Goal: Transaction & Acquisition: Purchase product/service

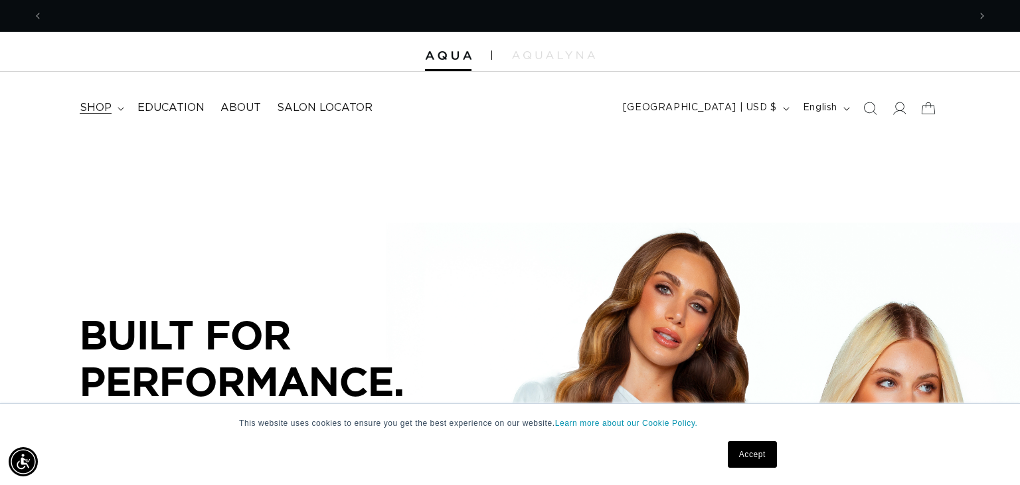
scroll to position [0, 926]
click at [902, 115] on icon at bounding box center [899, 108] width 14 height 14
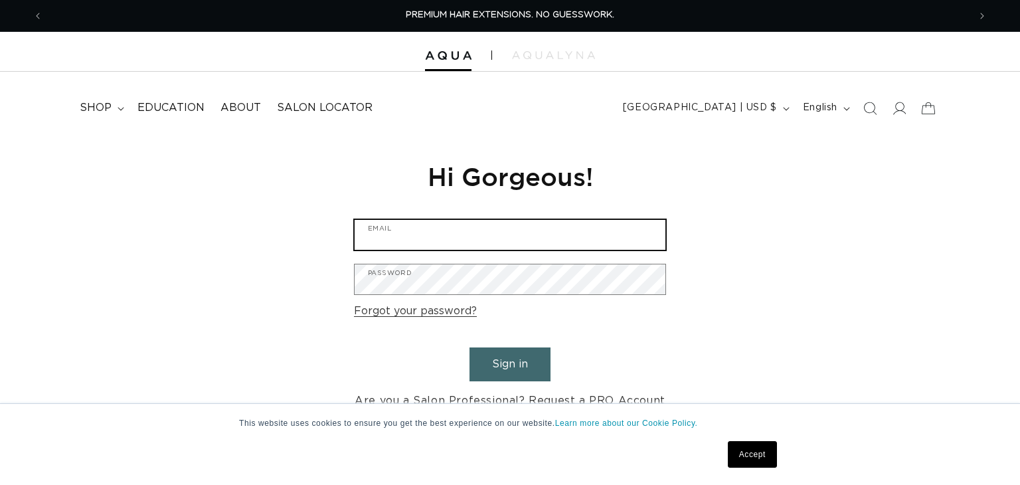
click at [476, 238] on input "Email" at bounding box center [510, 235] width 311 height 30
type input "sam92raymer@gmail.com"
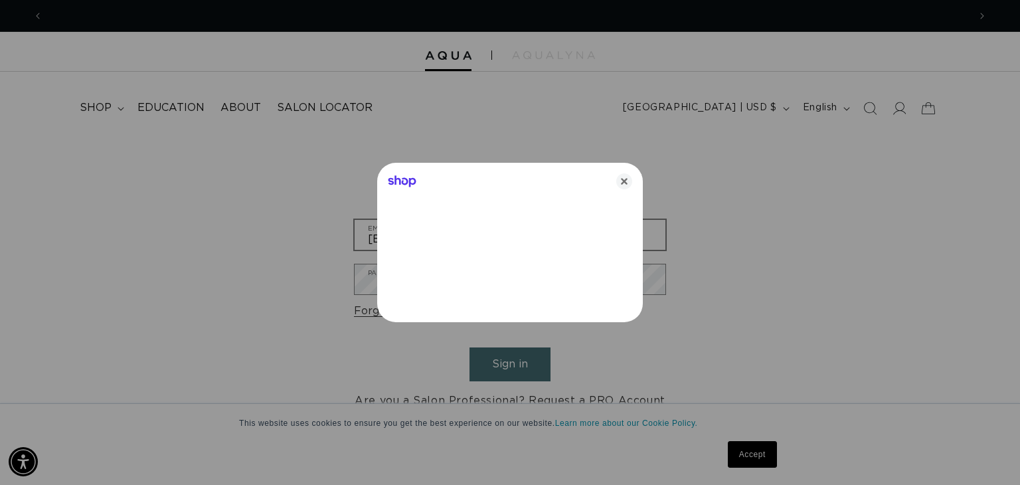
scroll to position [0, 926]
click at [622, 174] on icon "Close" at bounding box center [624, 181] width 16 height 16
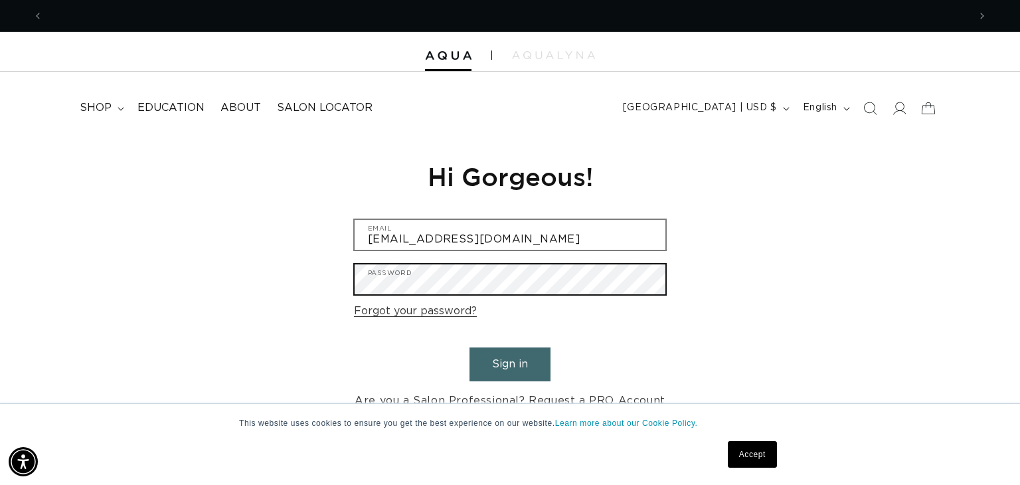
scroll to position [0, 1852]
click at [470, 347] on button "Sign in" at bounding box center [510, 364] width 81 height 34
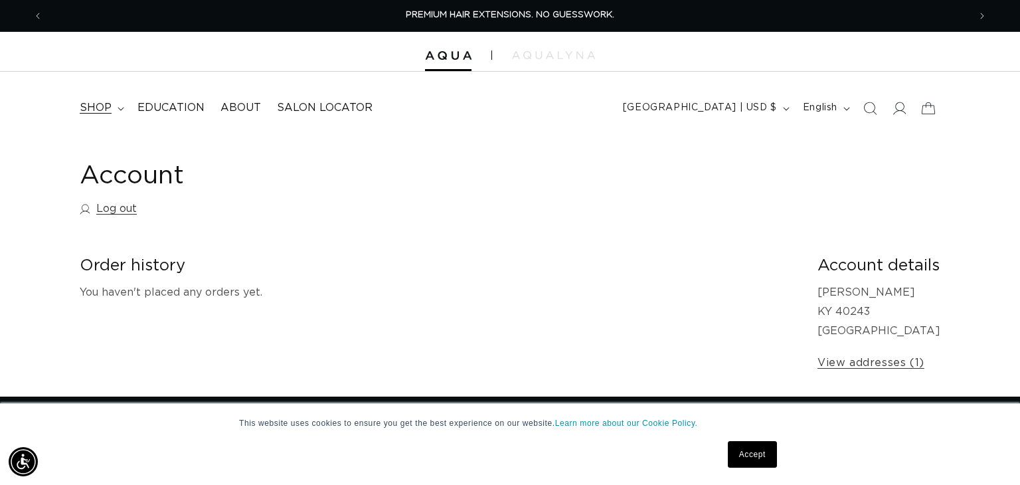
click at [110, 106] on span "shop" at bounding box center [96, 108] width 32 height 14
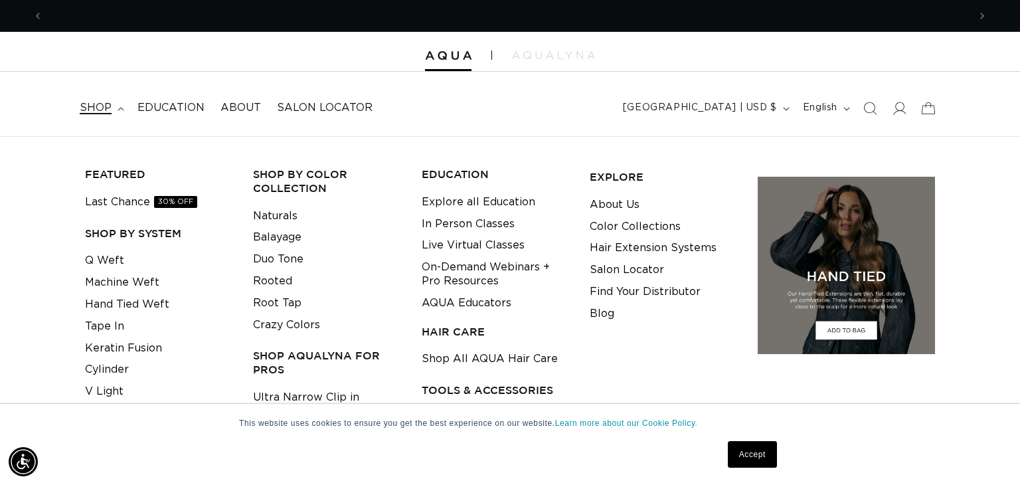
scroll to position [0, 926]
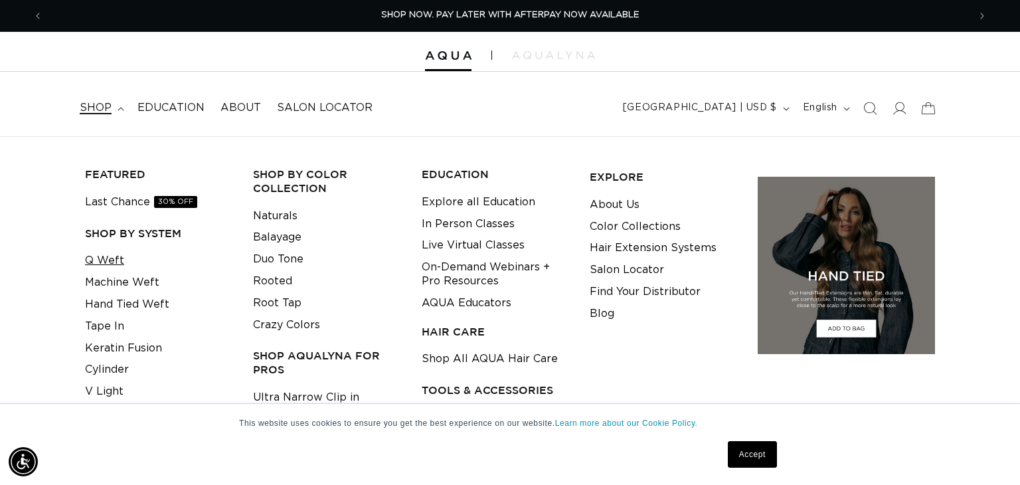
click at [106, 258] on link "Q Weft" at bounding box center [104, 261] width 39 height 22
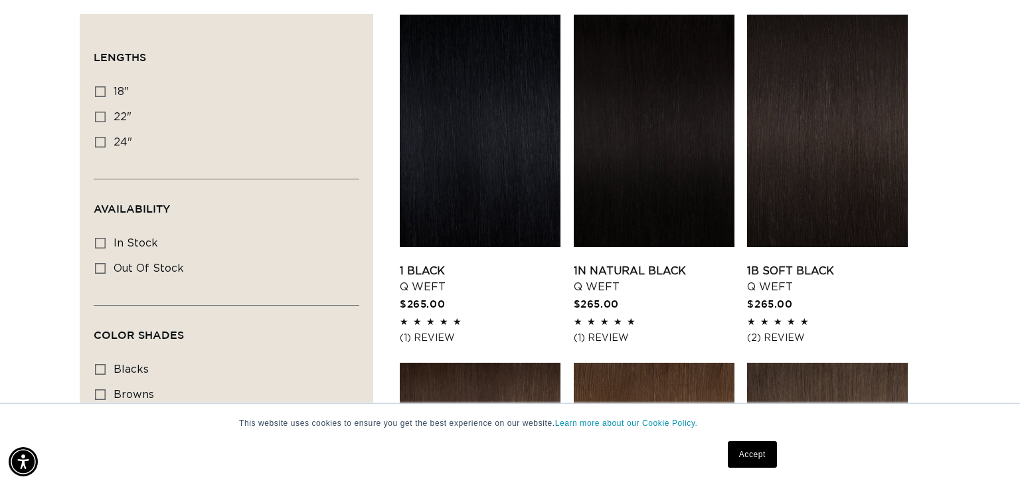
scroll to position [462, 0]
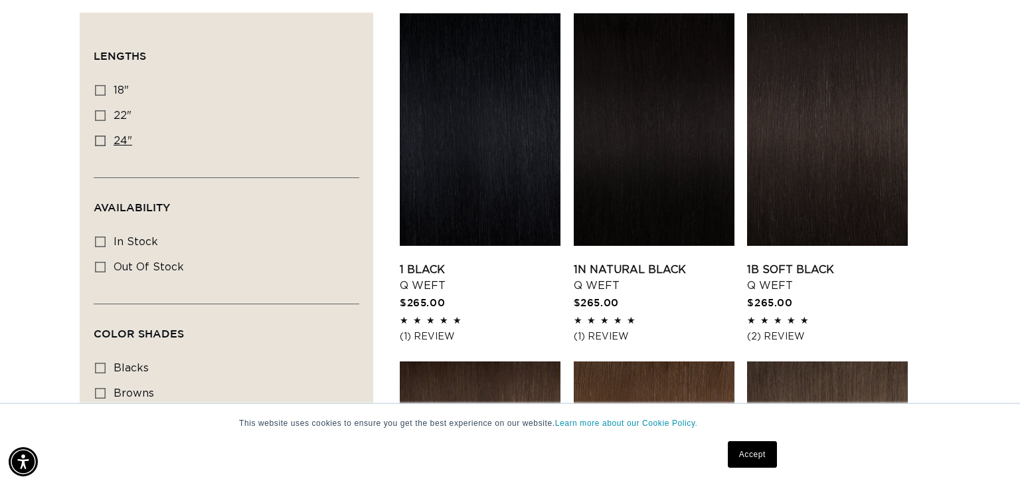
click at [112, 145] on label "24" 24" (5 products)" at bounding box center [222, 141] width 255 height 25
click at [106, 145] on input "24" 24" (5 products)" at bounding box center [100, 140] width 11 height 11
checkbox input "true"
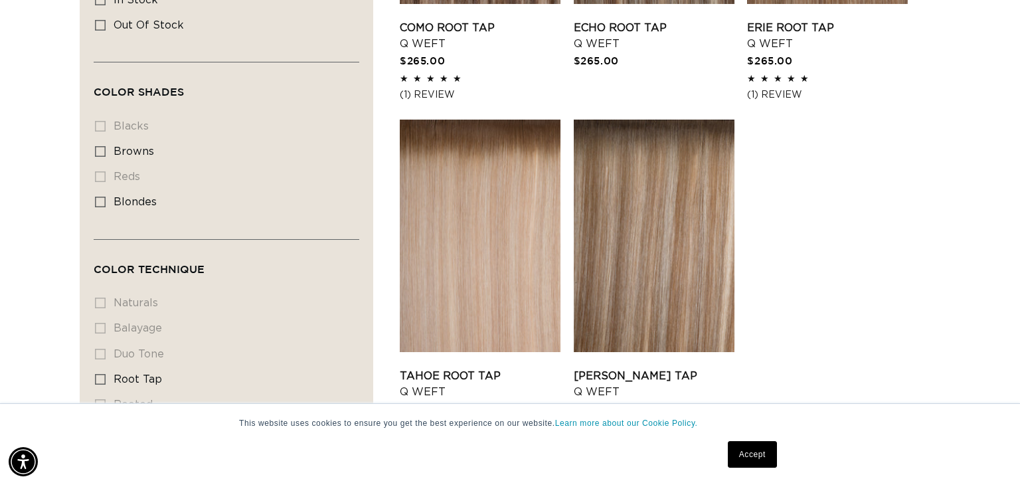
scroll to position [704, 0]
click at [122, 197] on span "blondes" at bounding box center [135, 202] width 43 height 11
click at [106, 197] on input "blondes blondes (5 products)" at bounding box center [100, 202] width 11 height 11
checkbox input "true"
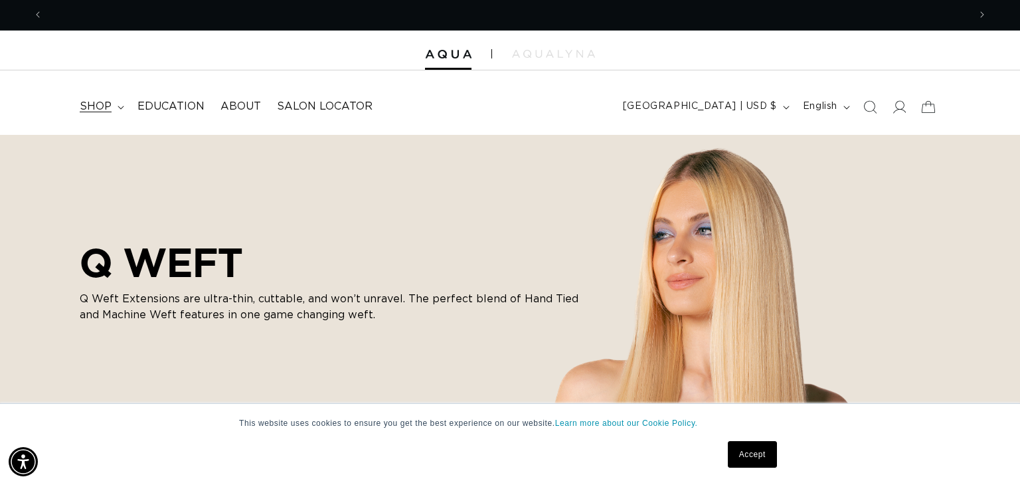
scroll to position [0, 926]
click at [100, 108] on span "shop" at bounding box center [96, 107] width 32 height 14
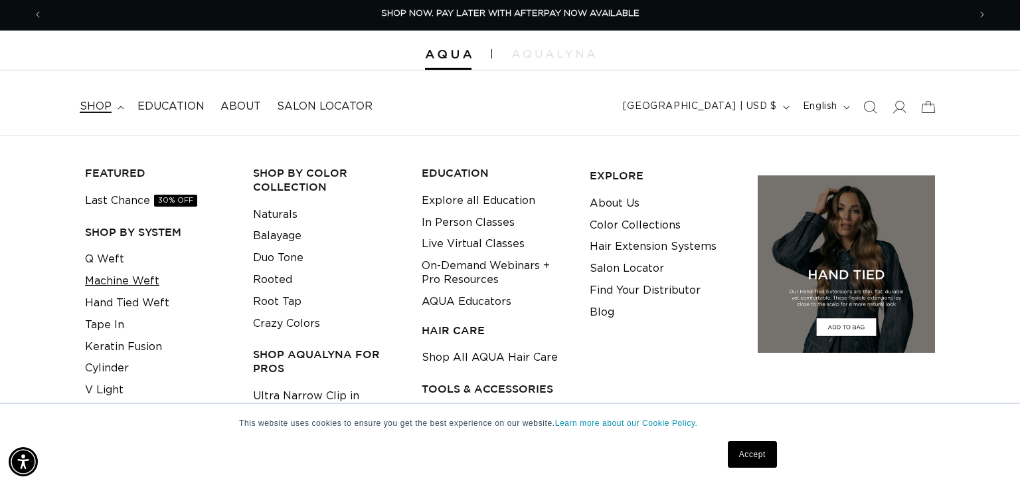
click at [133, 286] on link "Machine Weft" at bounding box center [122, 281] width 74 height 22
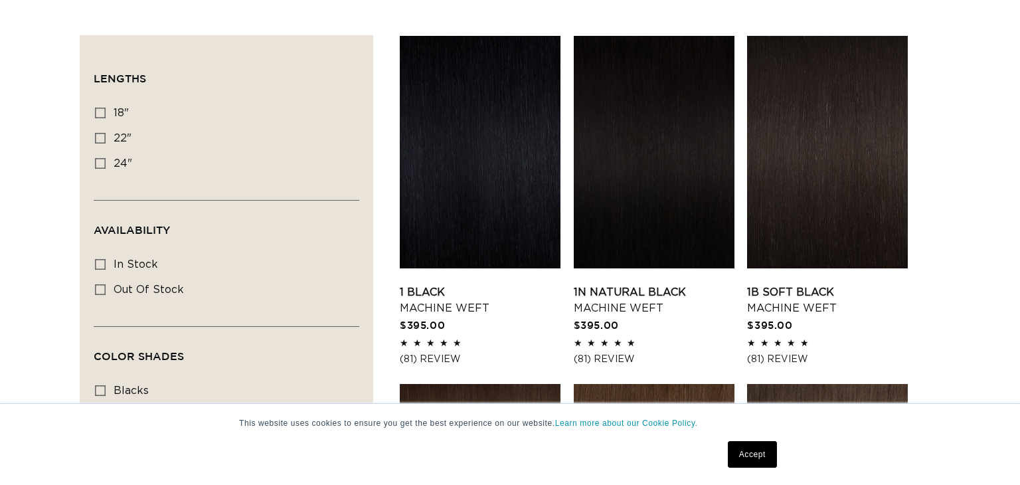
scroll to position [443, 0]
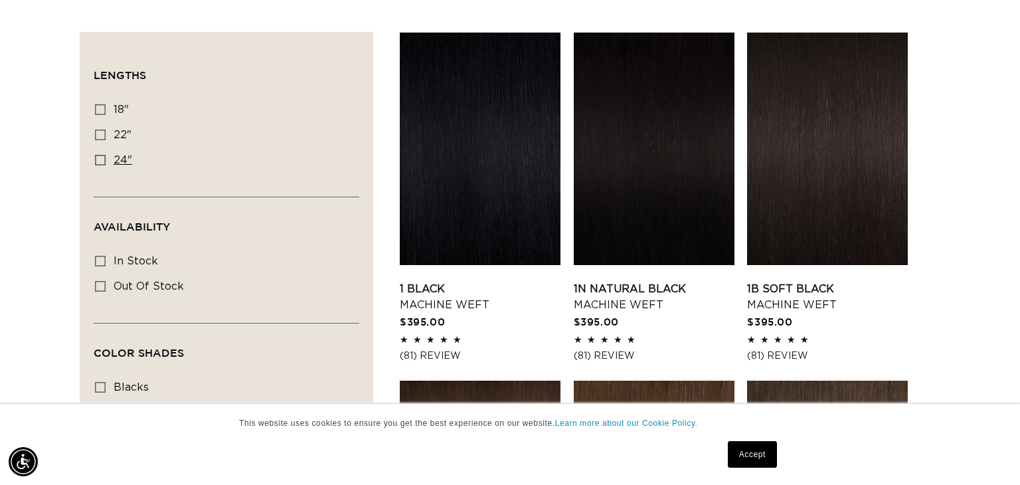
click at [114, 161] on span "24"" at bounding box center [123, 160] width 19 height 11
click at [106, 161] on input "24" 24" (27 products)" at bounding box center [100, 160] width 11 height 11
checkbox input "true"
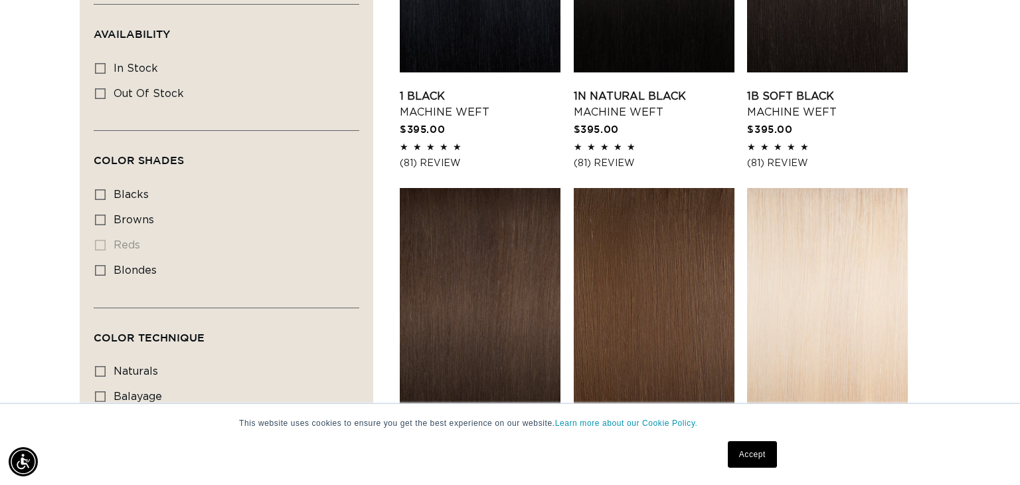
scroll to position [628, 0]
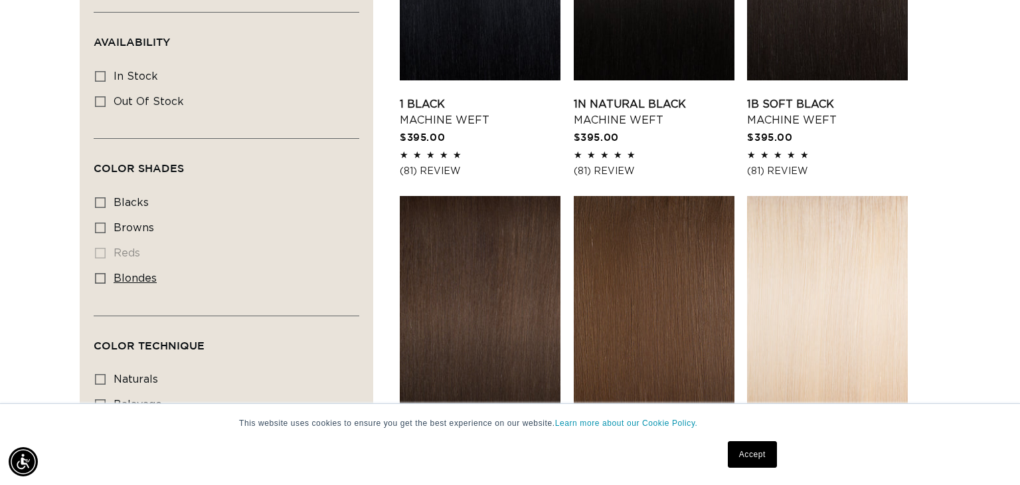
click at [98, 286] on label "blondes blondes (16 products)" at bounding box center [222, 278] width 255 height 25
click at [98, 284] on input "blondes blondes (16 products)" at bounding box center [100, 278] width 11 height 11
checkbox input "true"
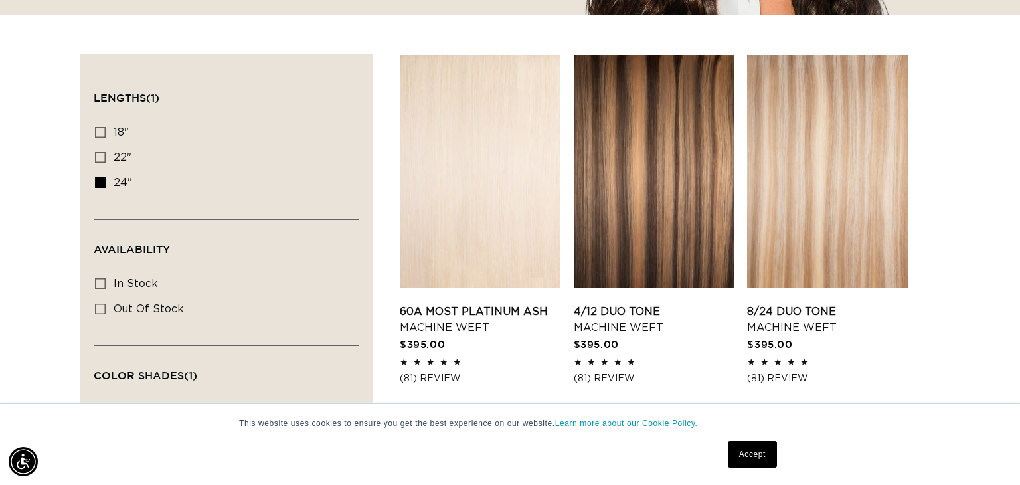
scroll to position [434, 0]
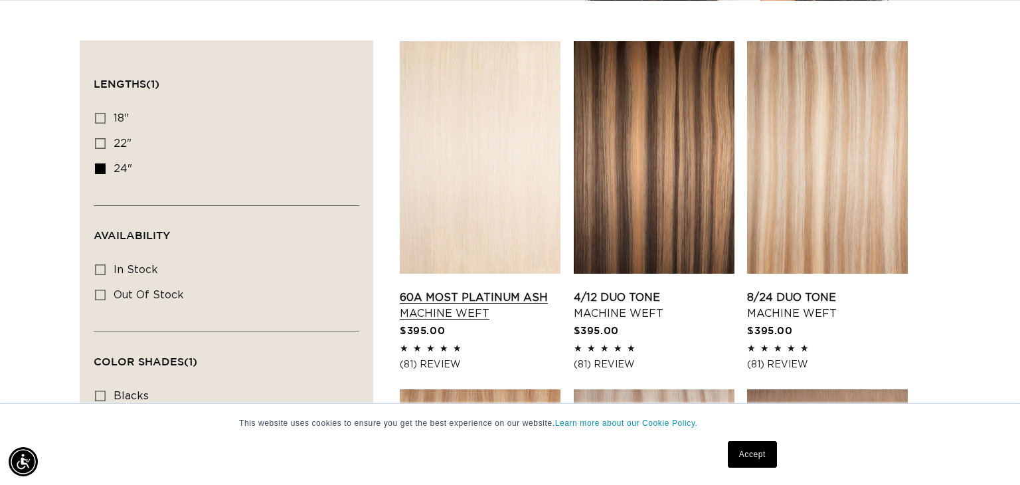
click at [461, 290] on link "60A Most Platinum Ash Machine Weft" at bounding box center [480, 306] width 161 height 32
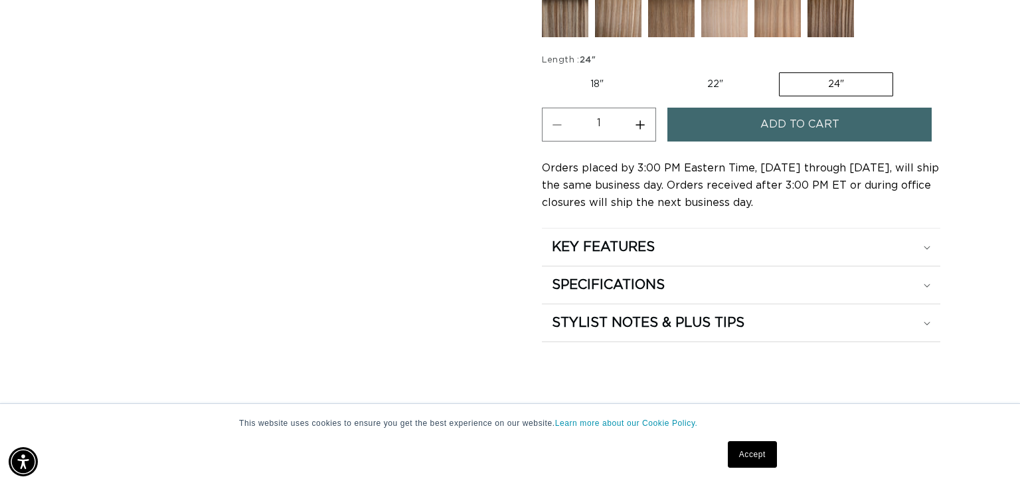
scroll to position [728, 0]
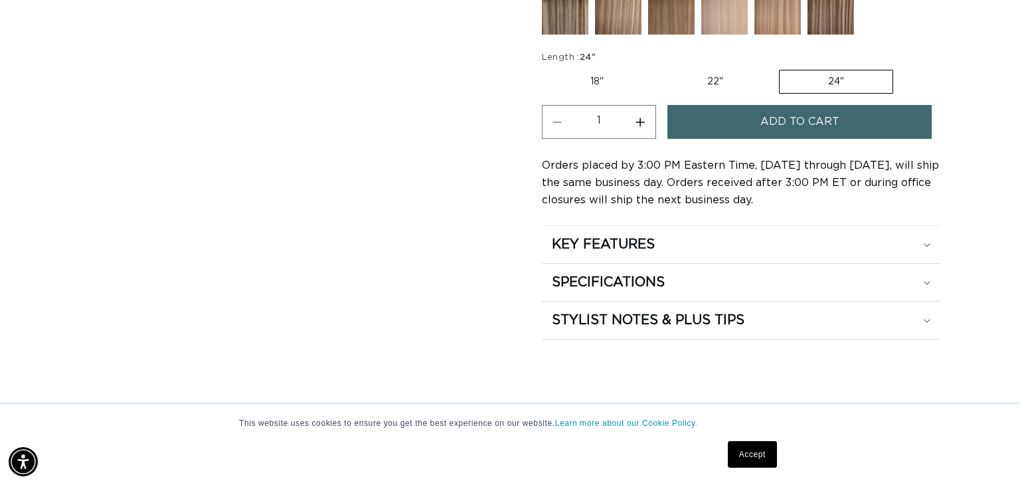
click at [779, 118] on span "Add to cart" at bounding box center [799, 122] width 79 height 34
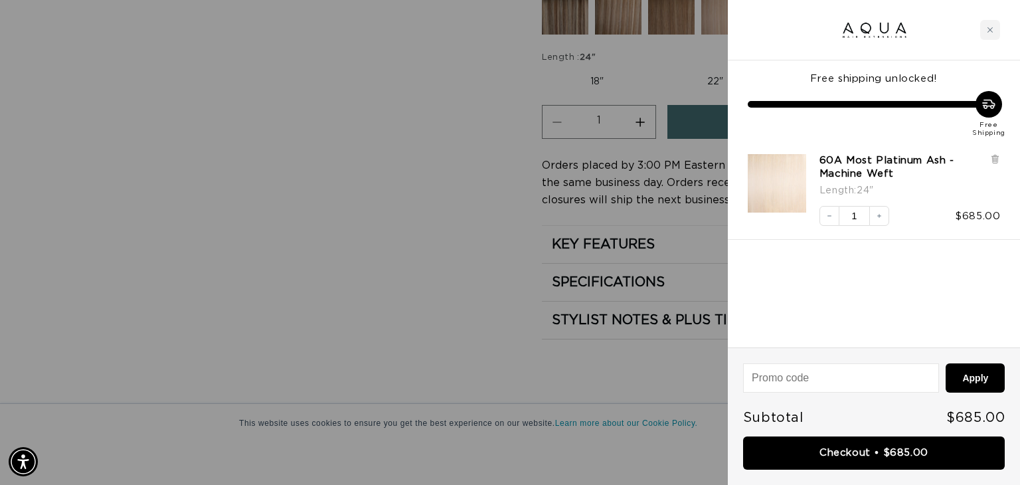
scroll to position [0, 0]
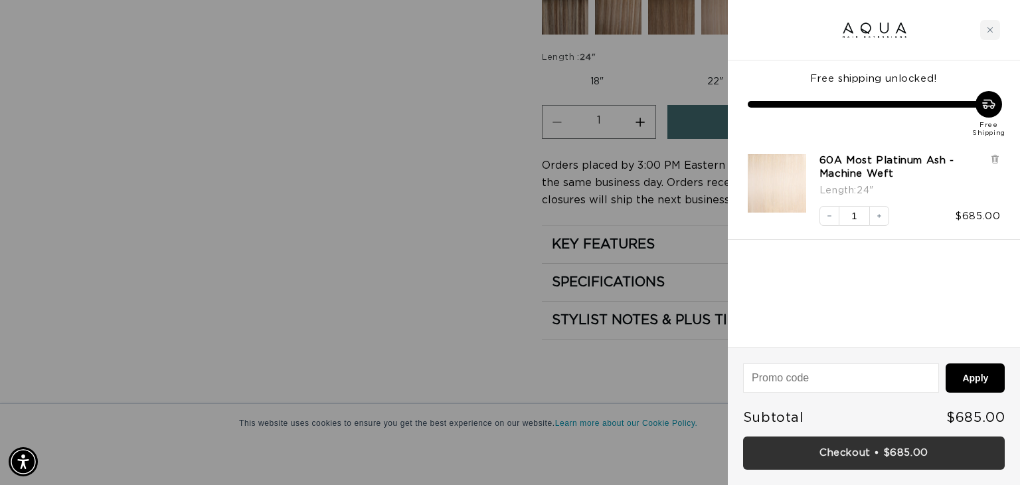
click at [846, 464] on link "Checkout • $685.00" at bounding box center [874, 453] width 262 height 34
